Goal: Task Accomplishment & Management: Complete application form

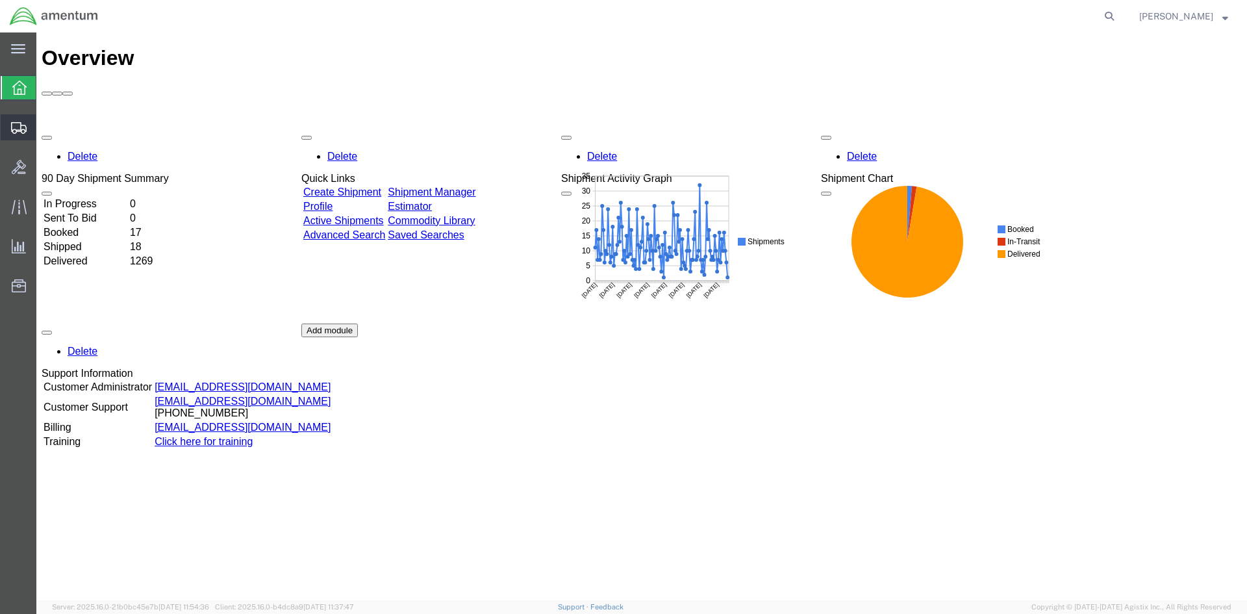
click at [45, 122] on span "Shipments" at bounding box center [40, 127] width 9 height 26
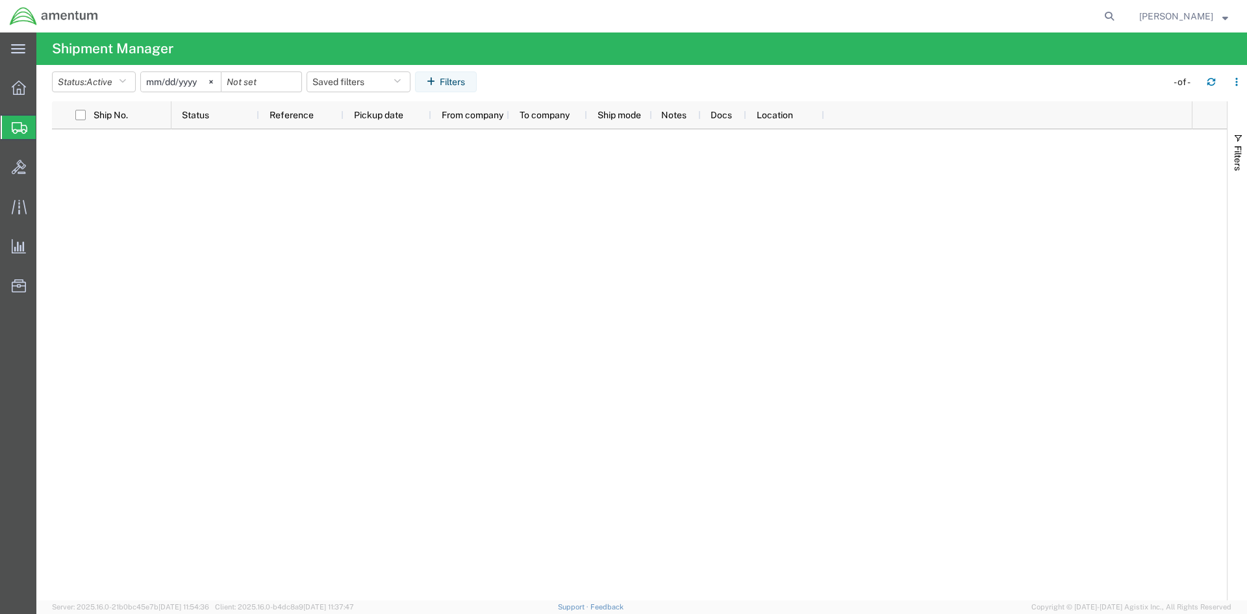
click at [46, 131] on span "Shipments" at bounding box center [41, 127] width 10 height 26
click at [0, 0] on span "Create Shipment" at bounding box center [0, 0] width 0 height 0
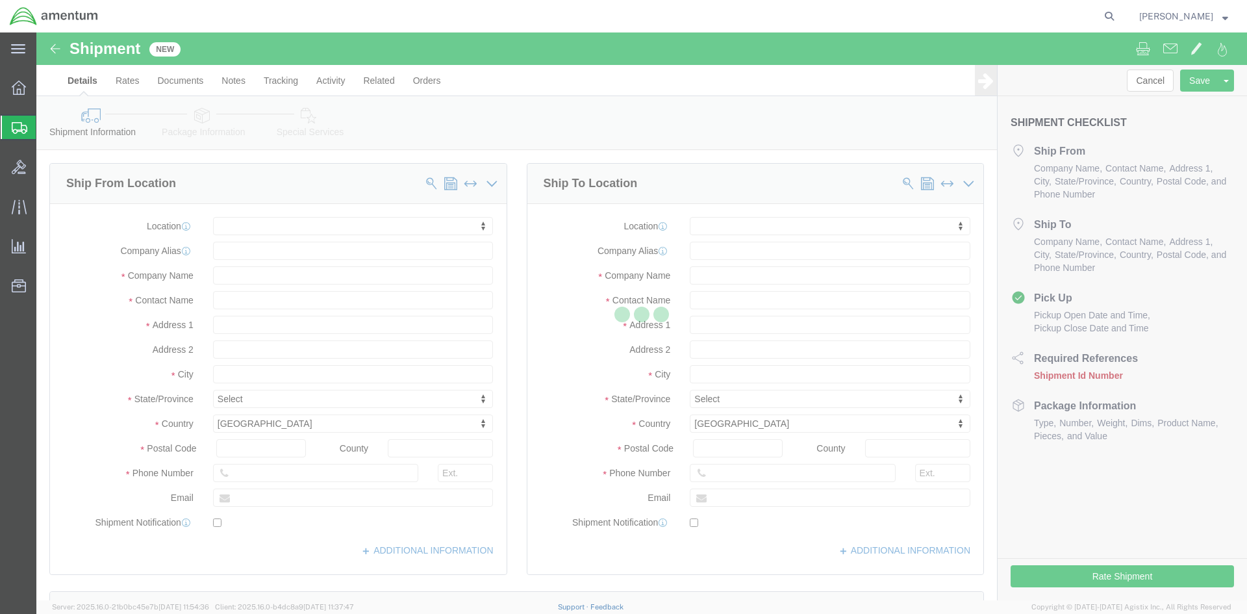
select select
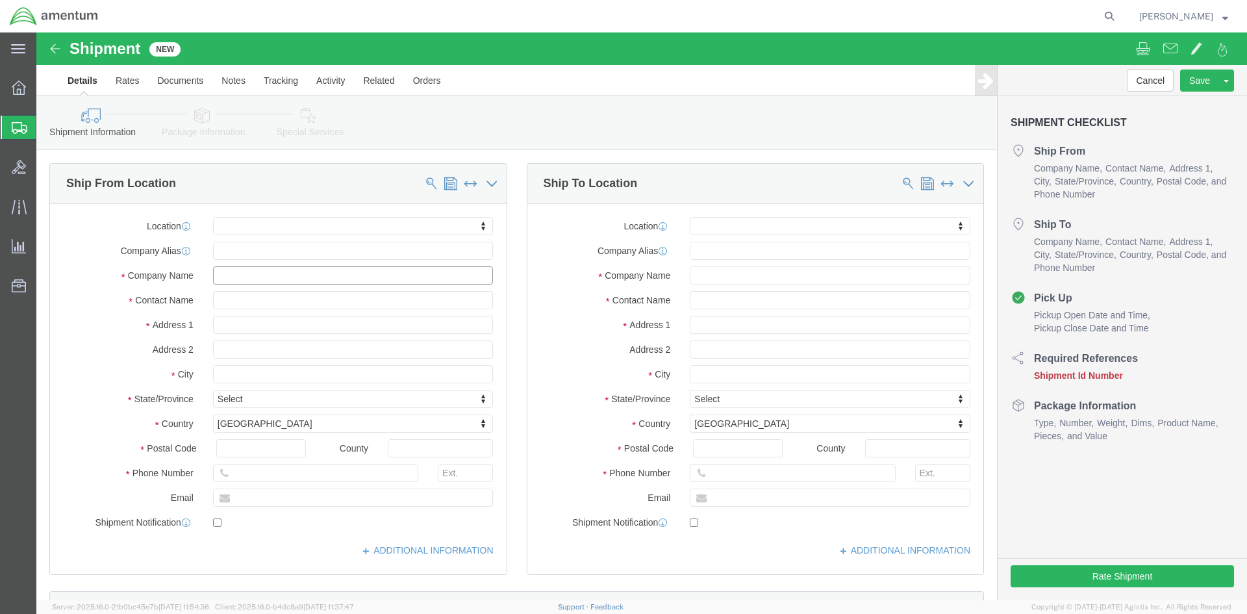
click input "text"
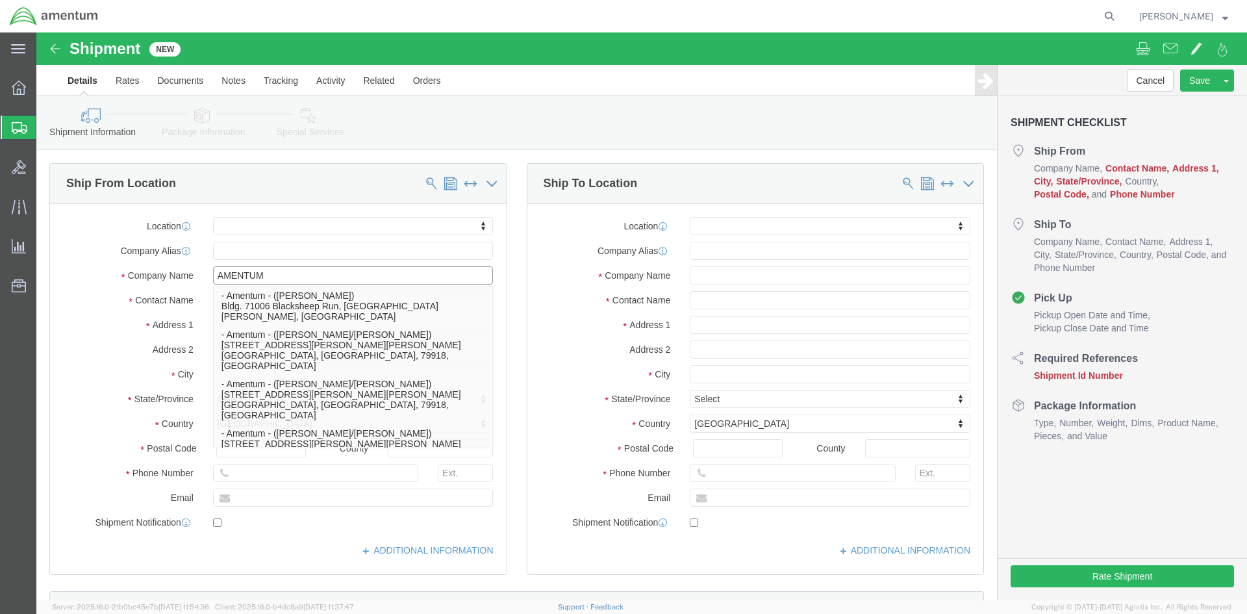
type input "AMENTUM"
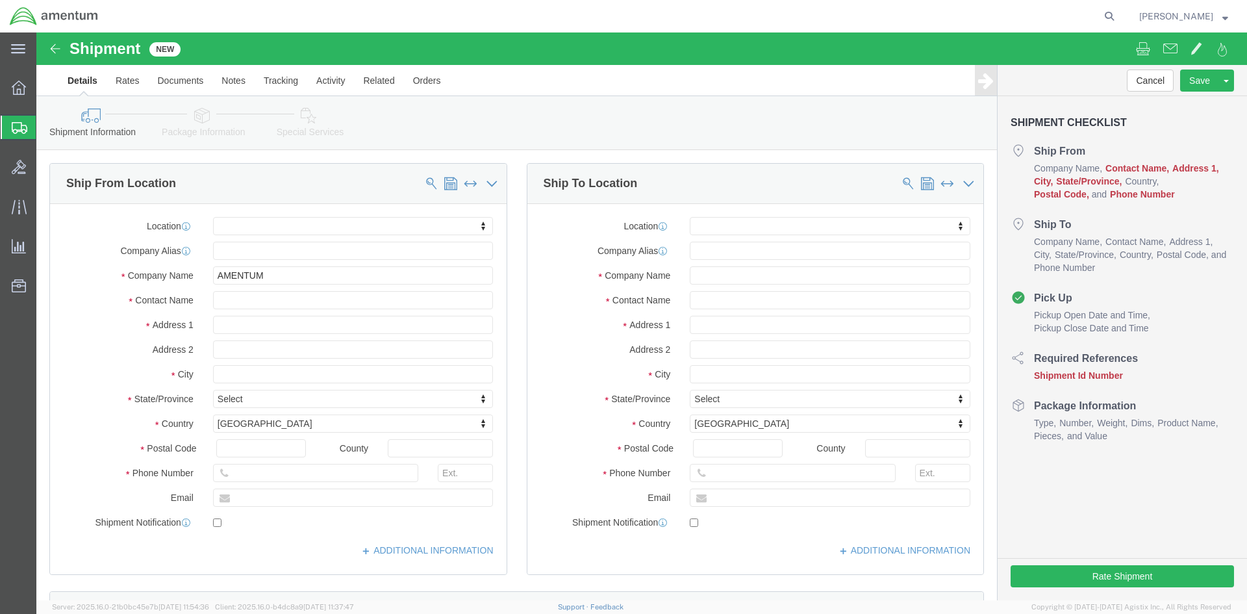
click label "Contact Name"
click input "text"
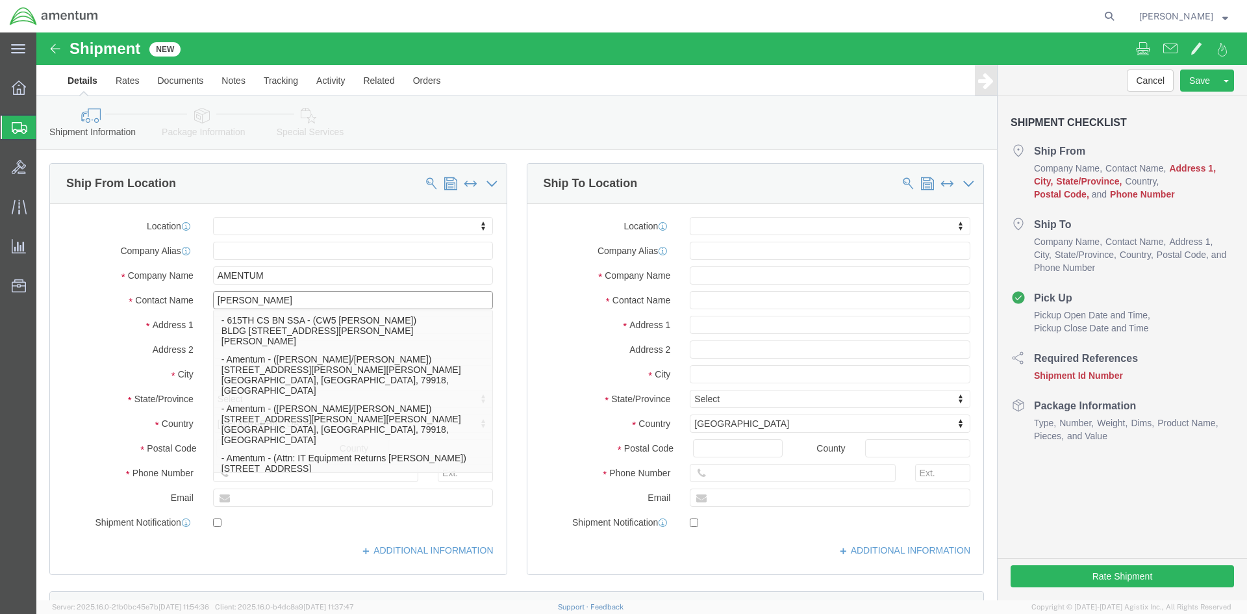
type input "[PERSON_NAME]"
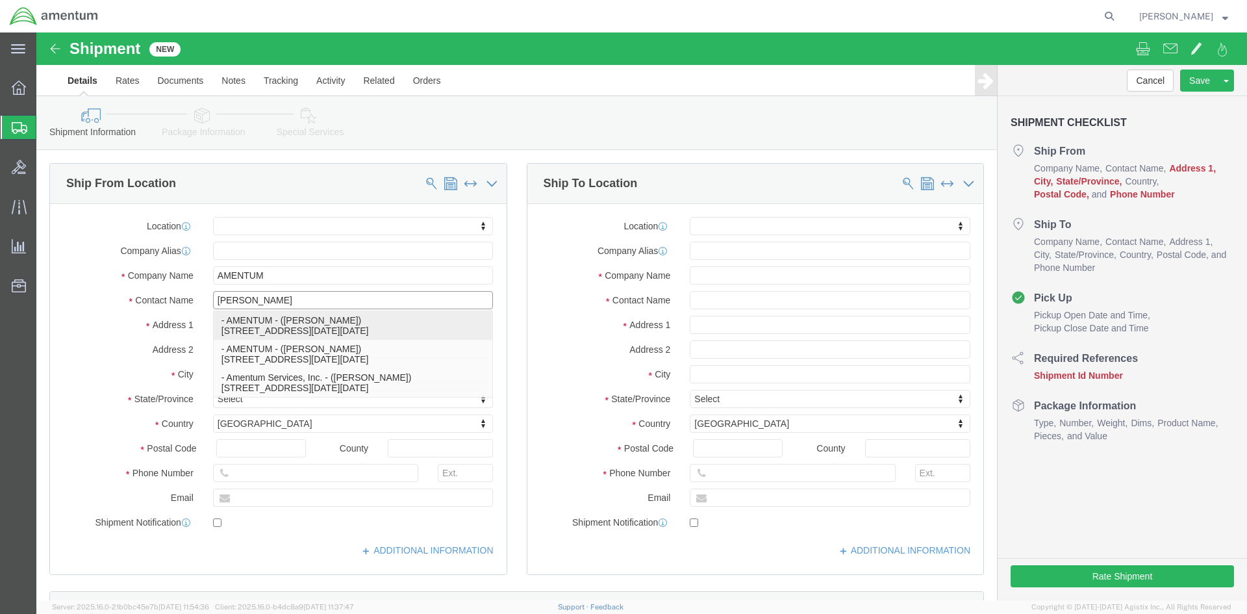
click p "- AMENTUM - ([PERSON_NAME]) [STREET_ADDRESS][DATE][DATE]"
select select "[GEOGRAPHIC_DATA]"
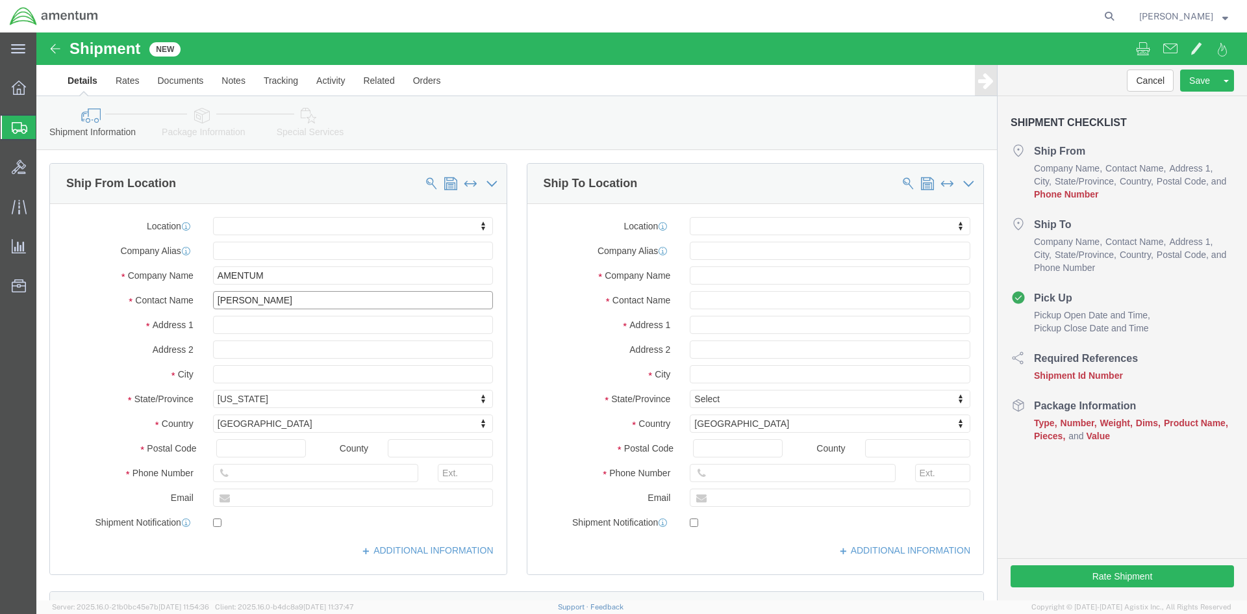
type input "[PERSON_NAME]"
click input "text"
type input "[PHONE_NUMBER]"
click input "[PERSON_NAME]"
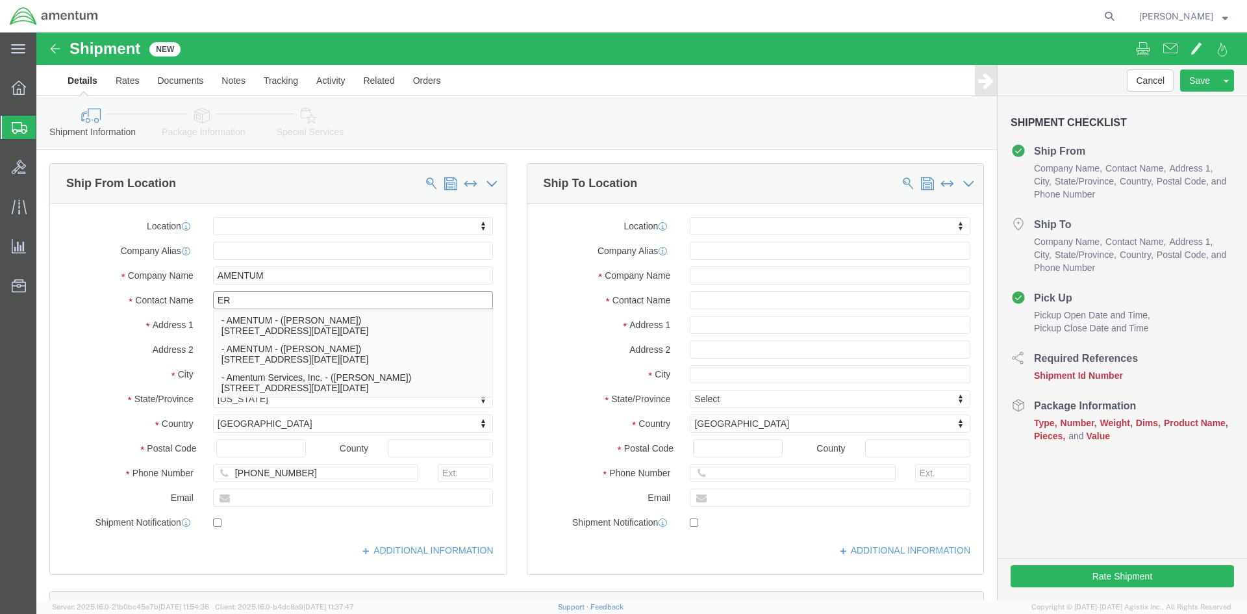
type input "E"
type input "J"
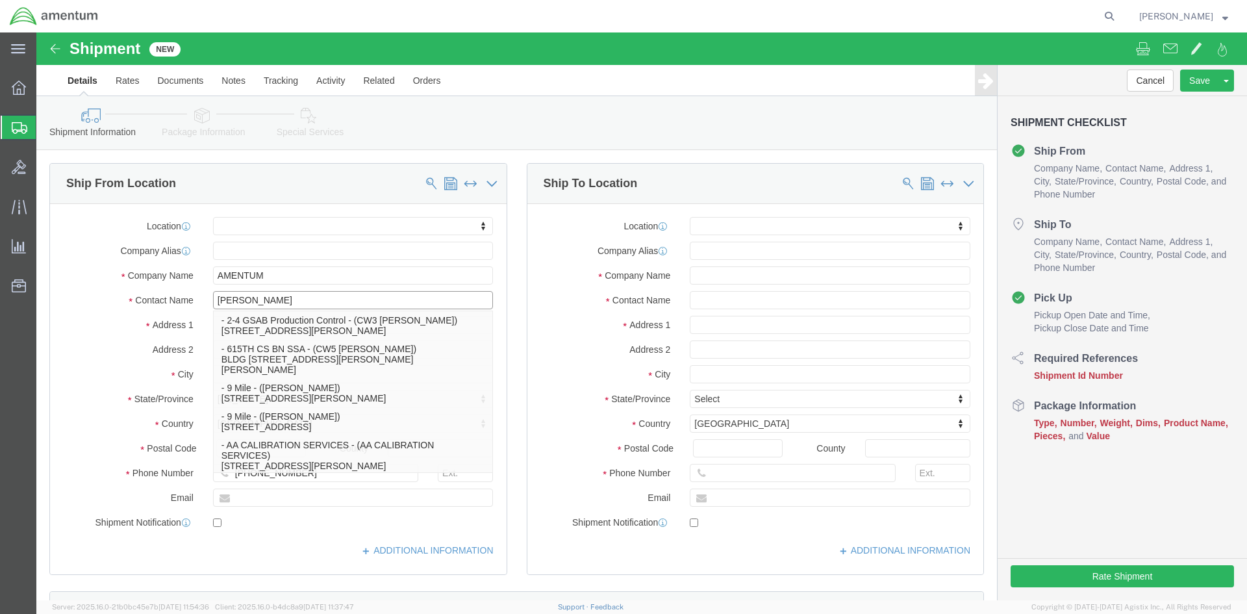
type input "[PERSON_NAME]"
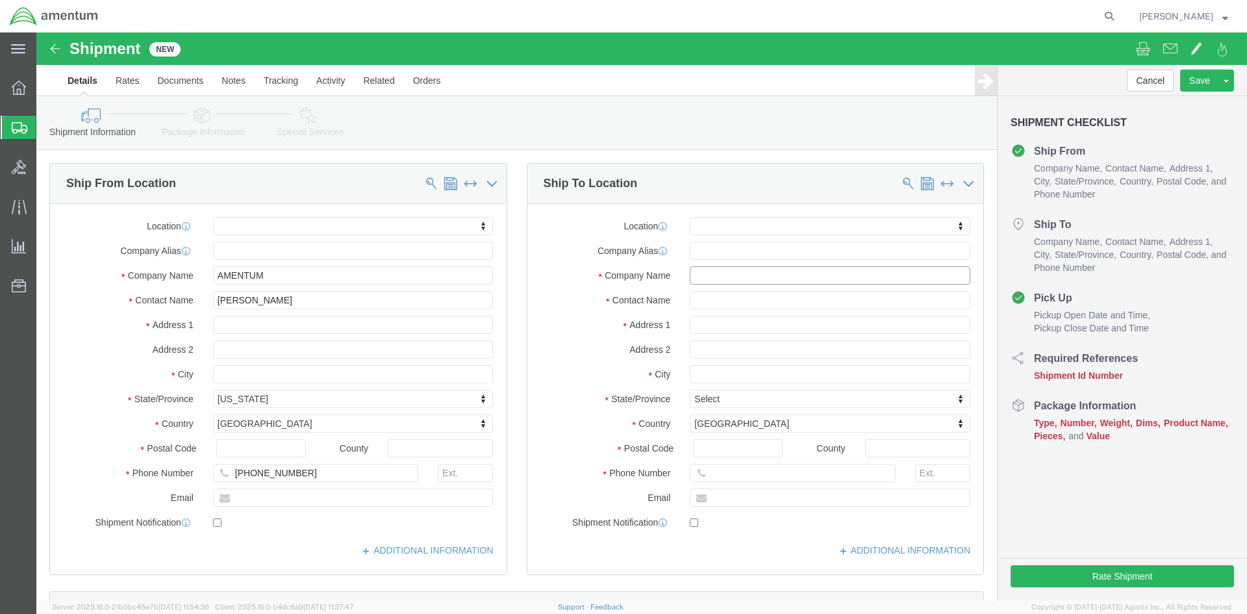
click input "text"
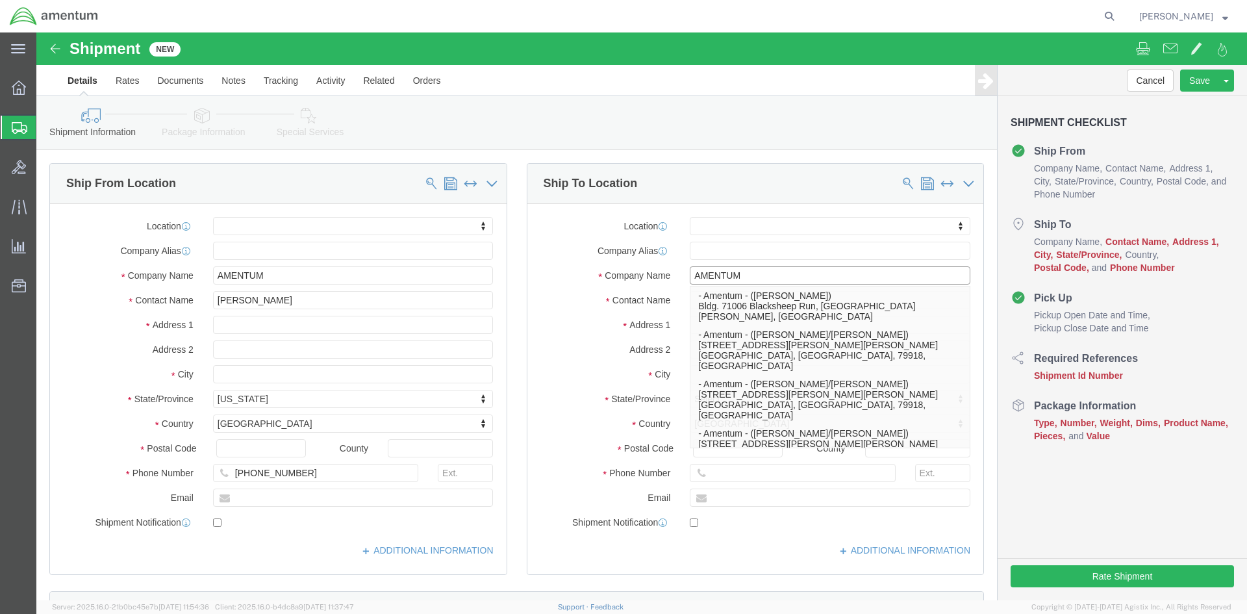
type input "AMENTUM"
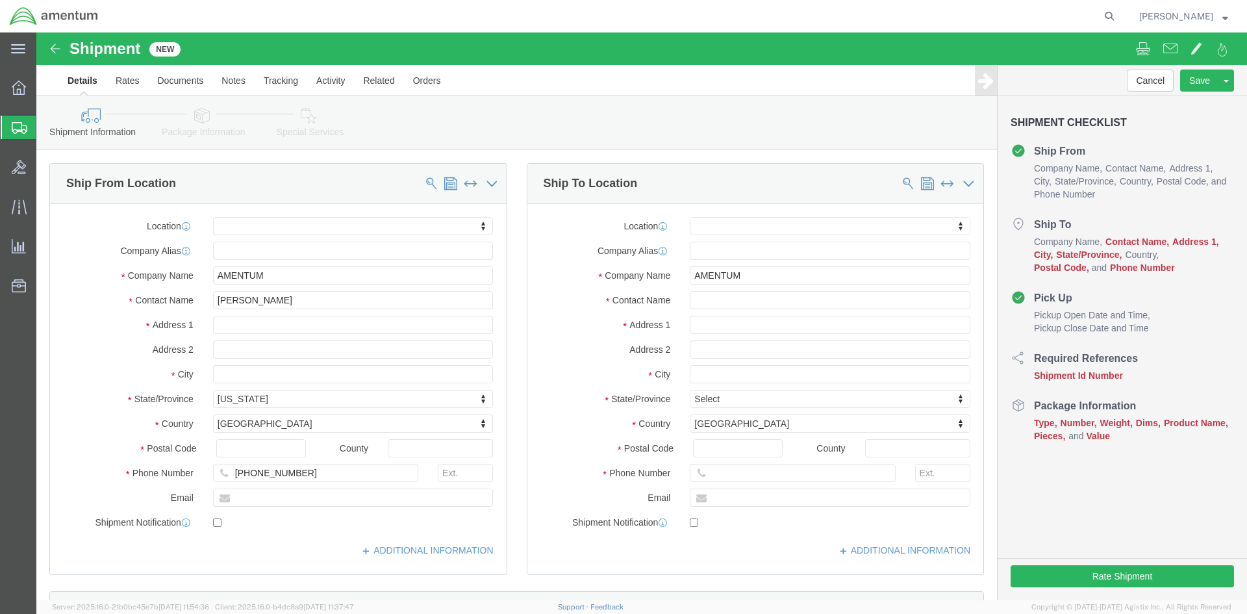
click label "Contact Name"
click input "text"
type input "[PERSON_NAME]"
click input "text"
type input "[STREET_ADDRESS]"
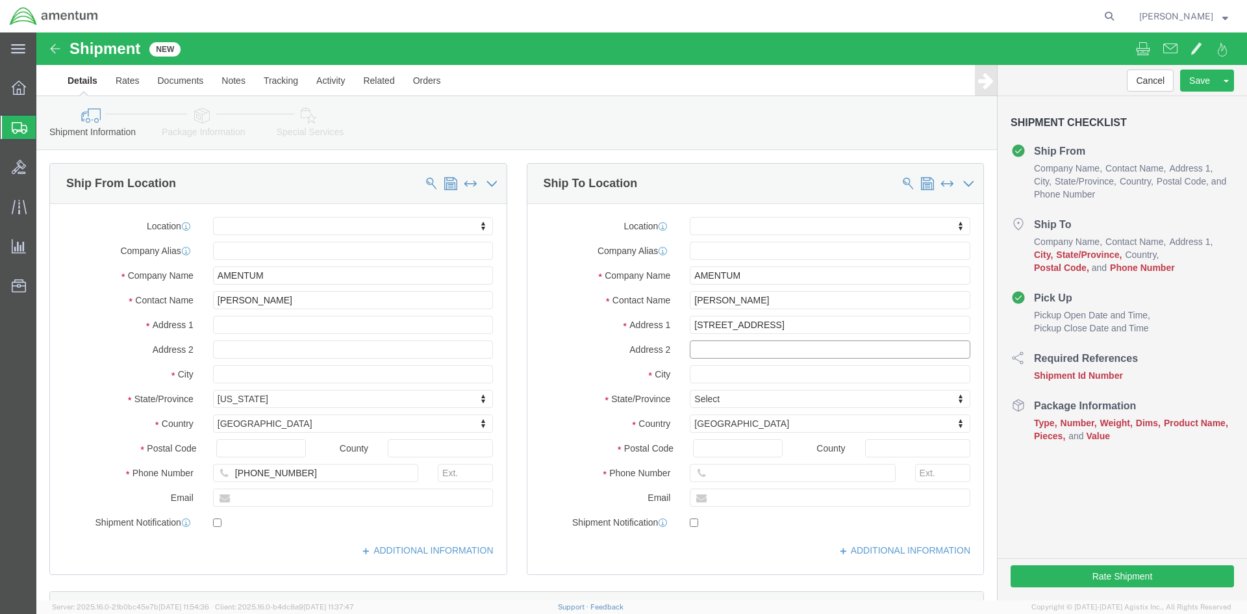
click input "text"
type input "BLDG 2992"
click input "text"
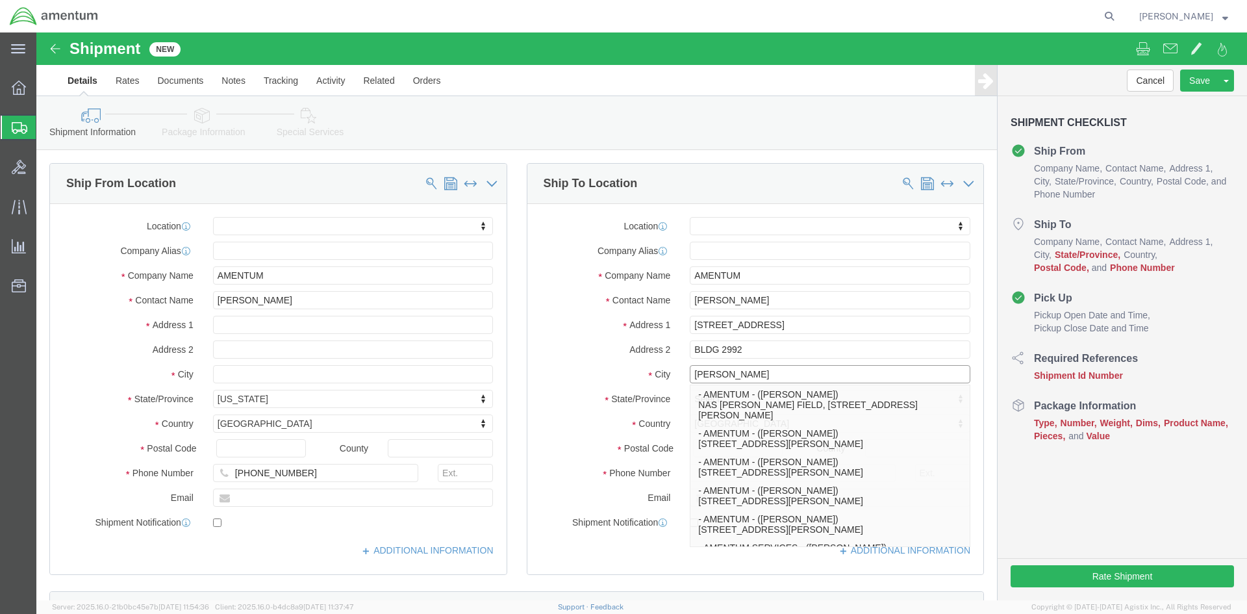
type input "[PERSON_NAME]"
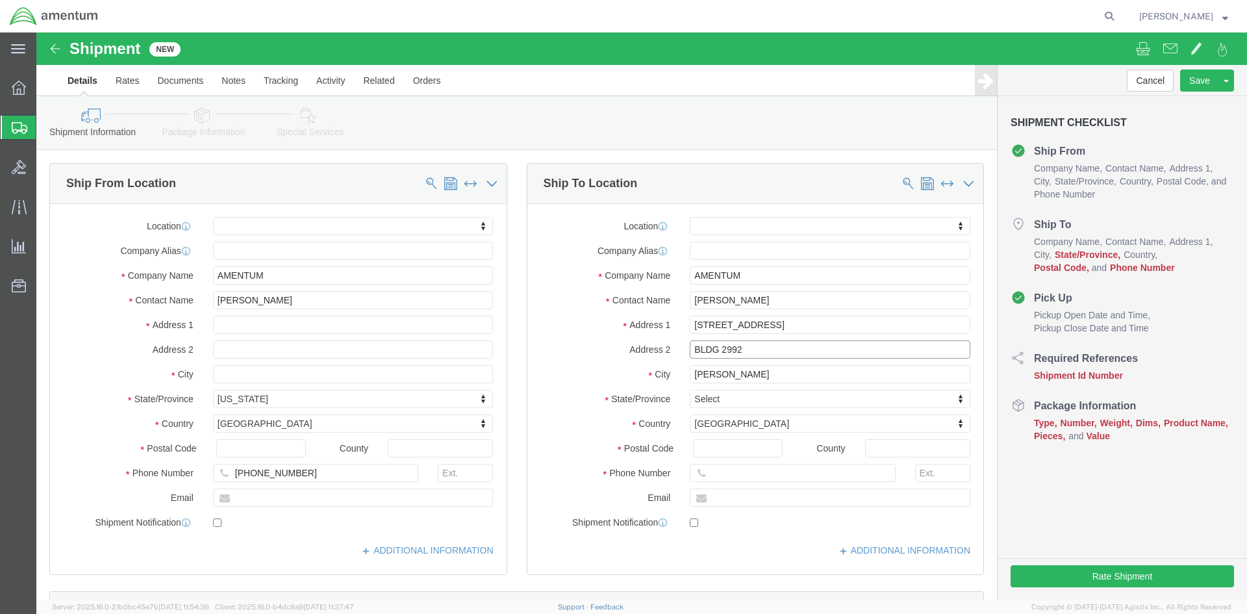
click input "BLDG 2992"
type input "FL"
click input "Postal Code"
type input "32570"
click input "text"
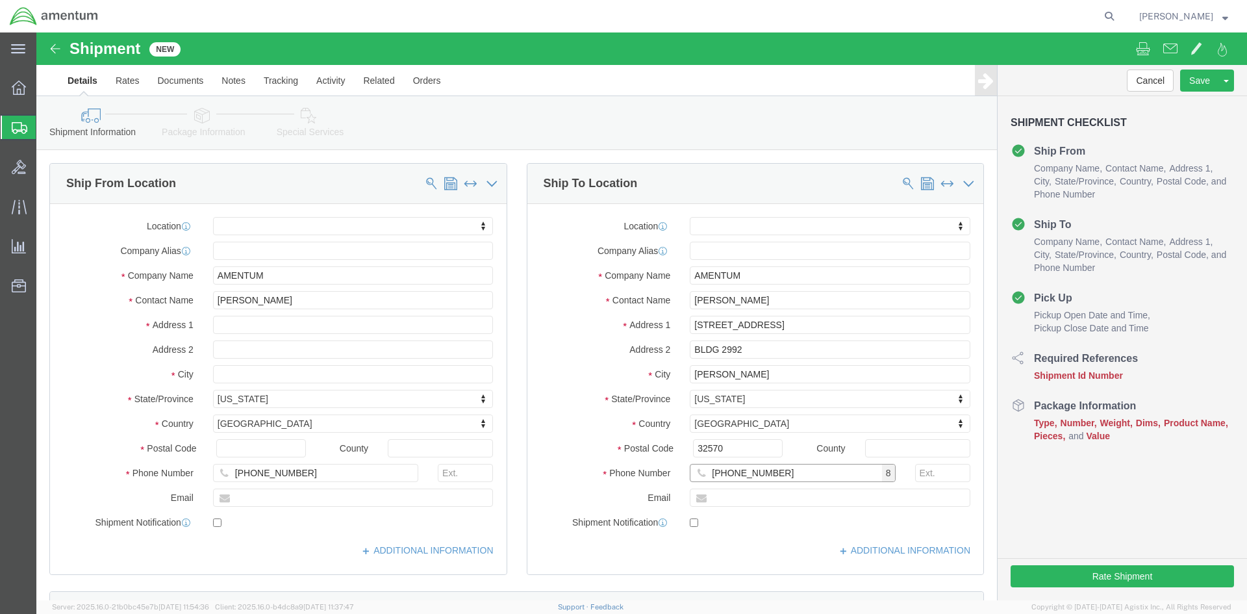
type input "[PHONE_NUMBER]"
click label
click input "checkbox"
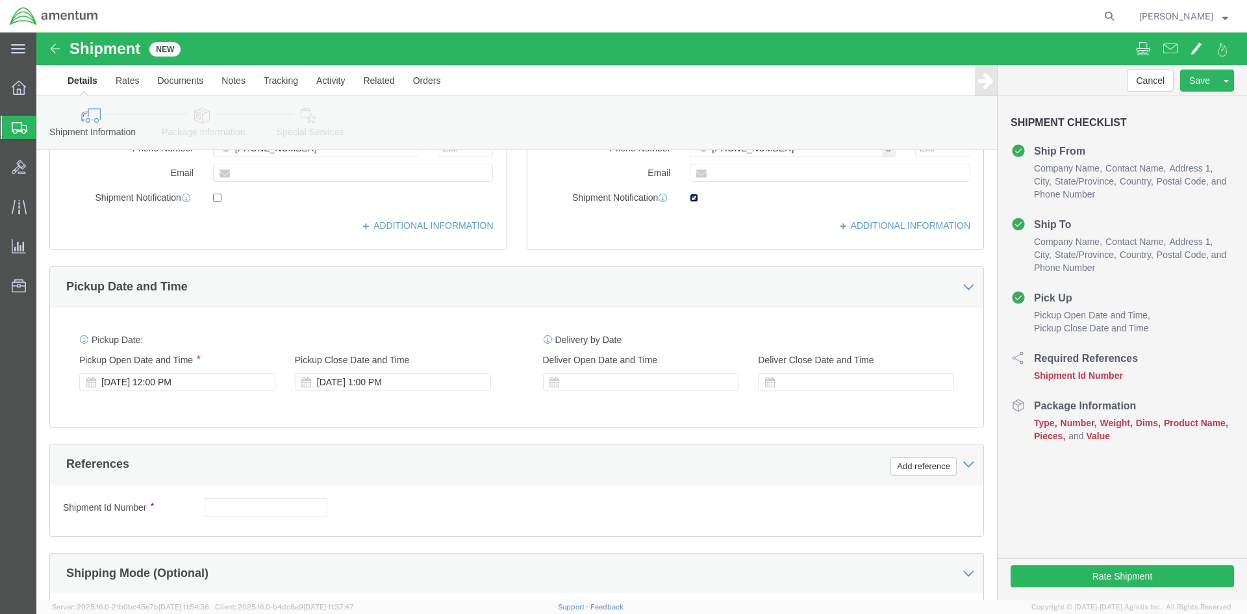
scroll to position [260, 0]
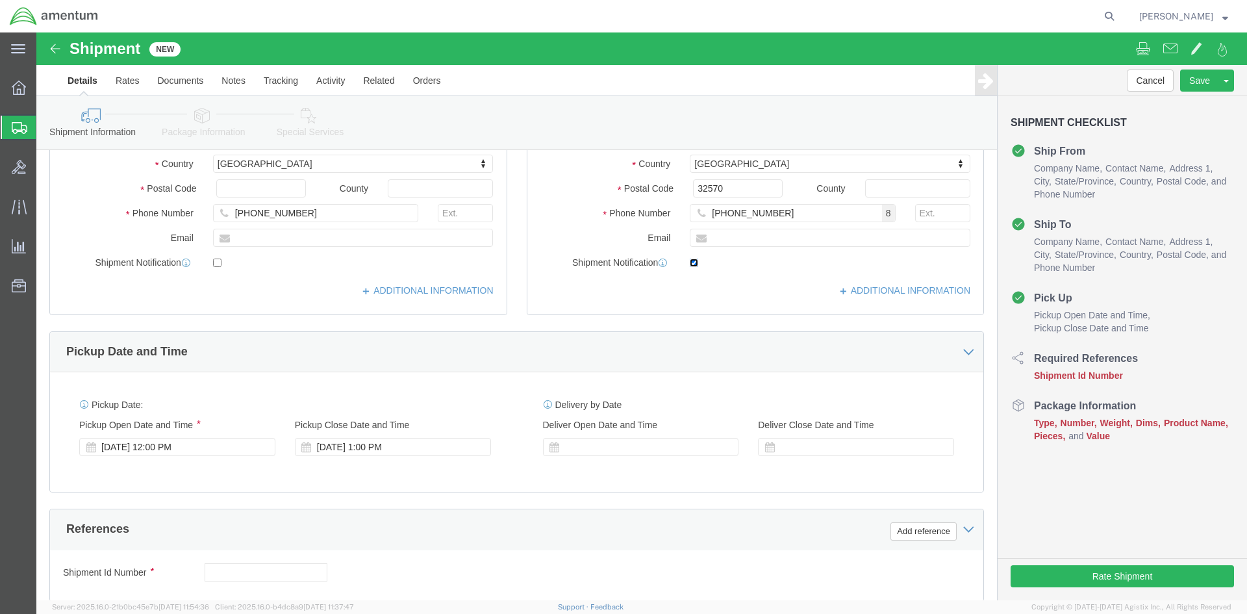
click input "checkbox"
checkbox input "false"
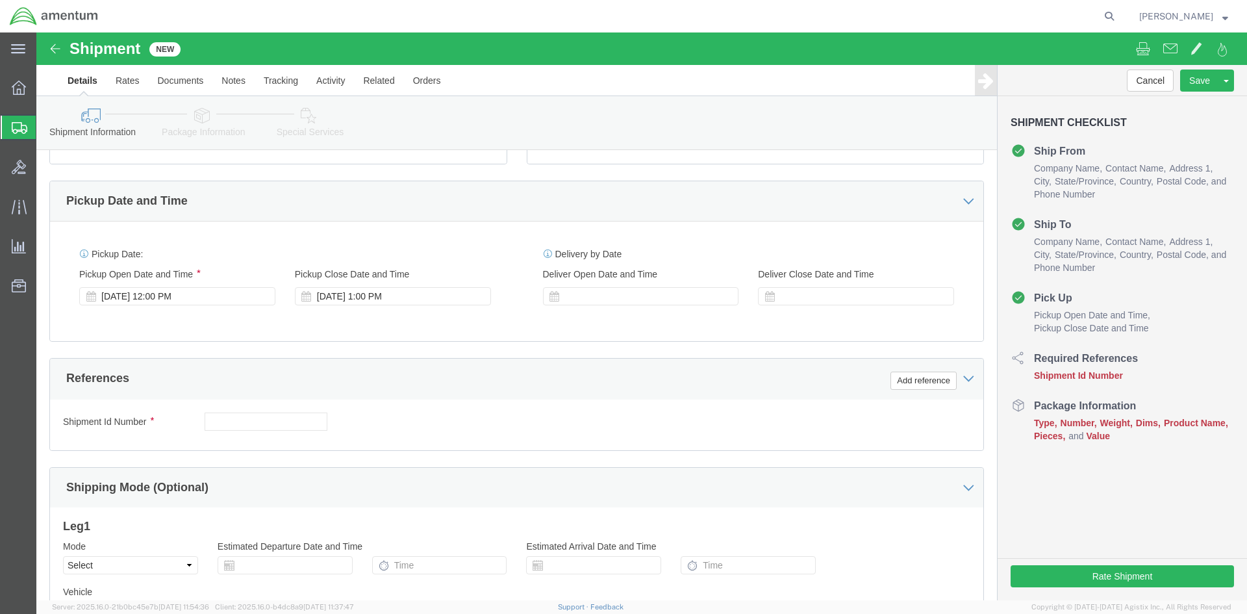
scroll to position [0, 0]
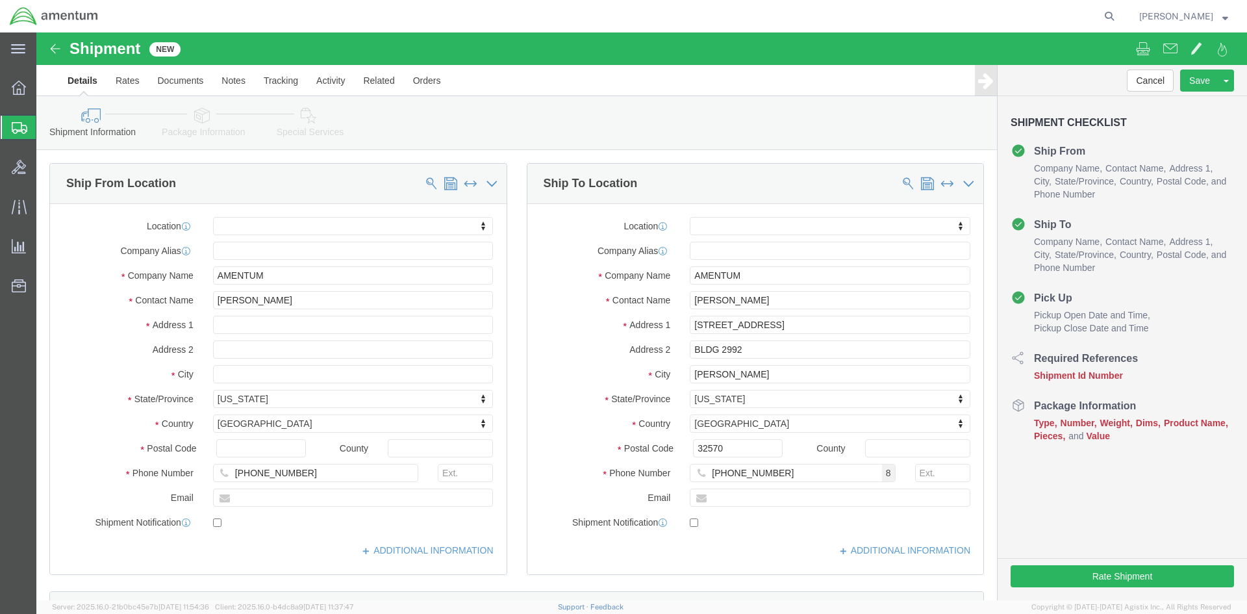
click img
